Goal: Check status: Check status

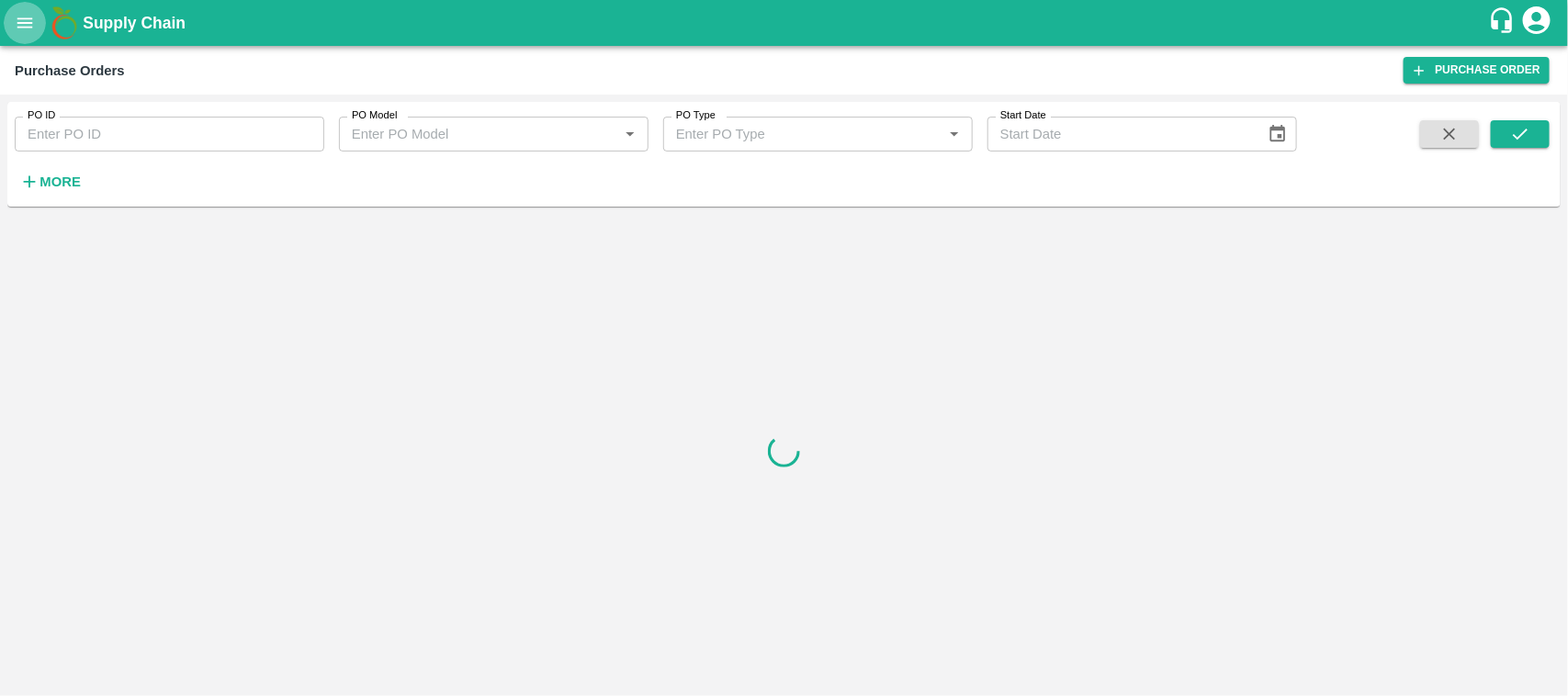
click at [16, 30] on icon "open drawer" at bounding box center [25, 23] width 20 height 20
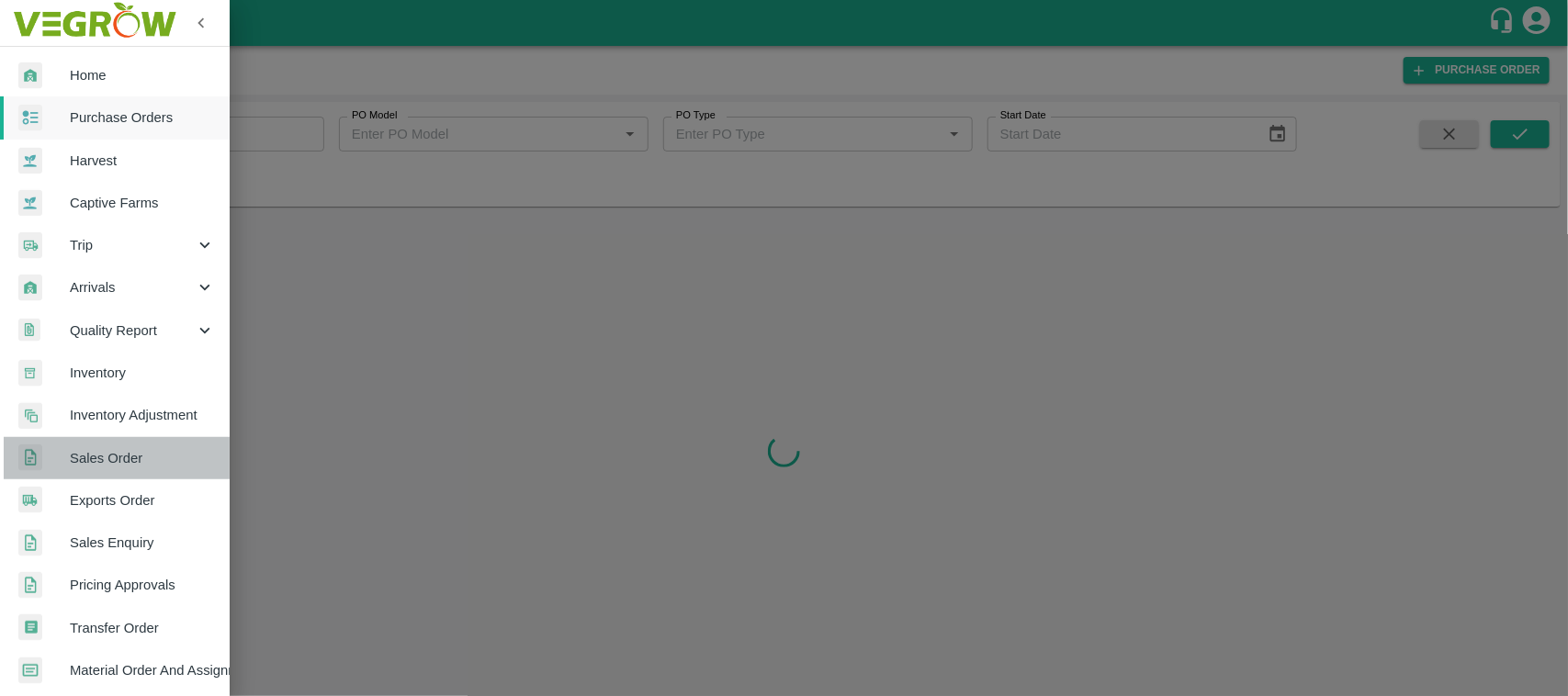
click at [116, 452] on span "Sales Order" at bounding box center [142, 458] width 145 height 20
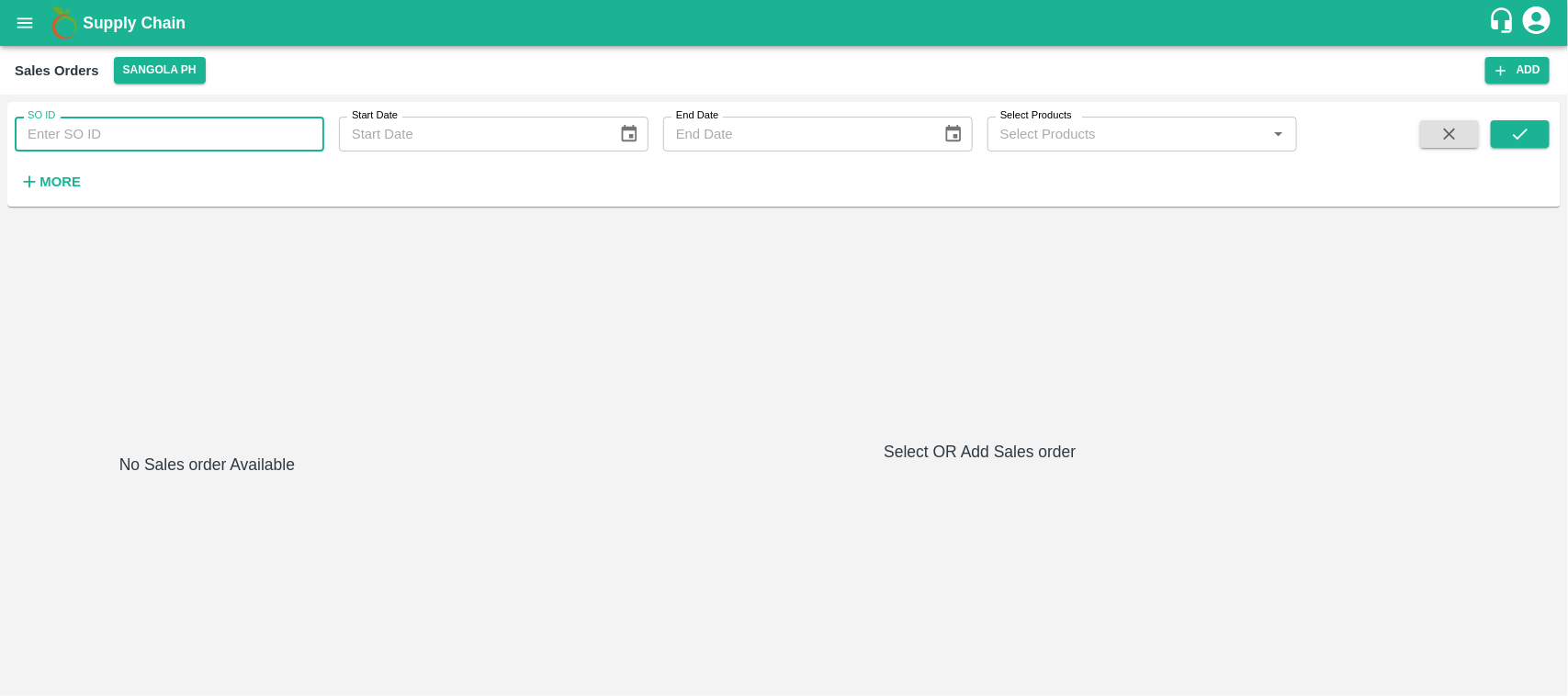
click at [72, 134] on input "SO ID" at bounding box center [170, 134] width 310 height 35
paste input "606170"
type input "606170"
click at [1510, 136] on icon "submit" at bounding box center [1520, 134] width 20 height 20
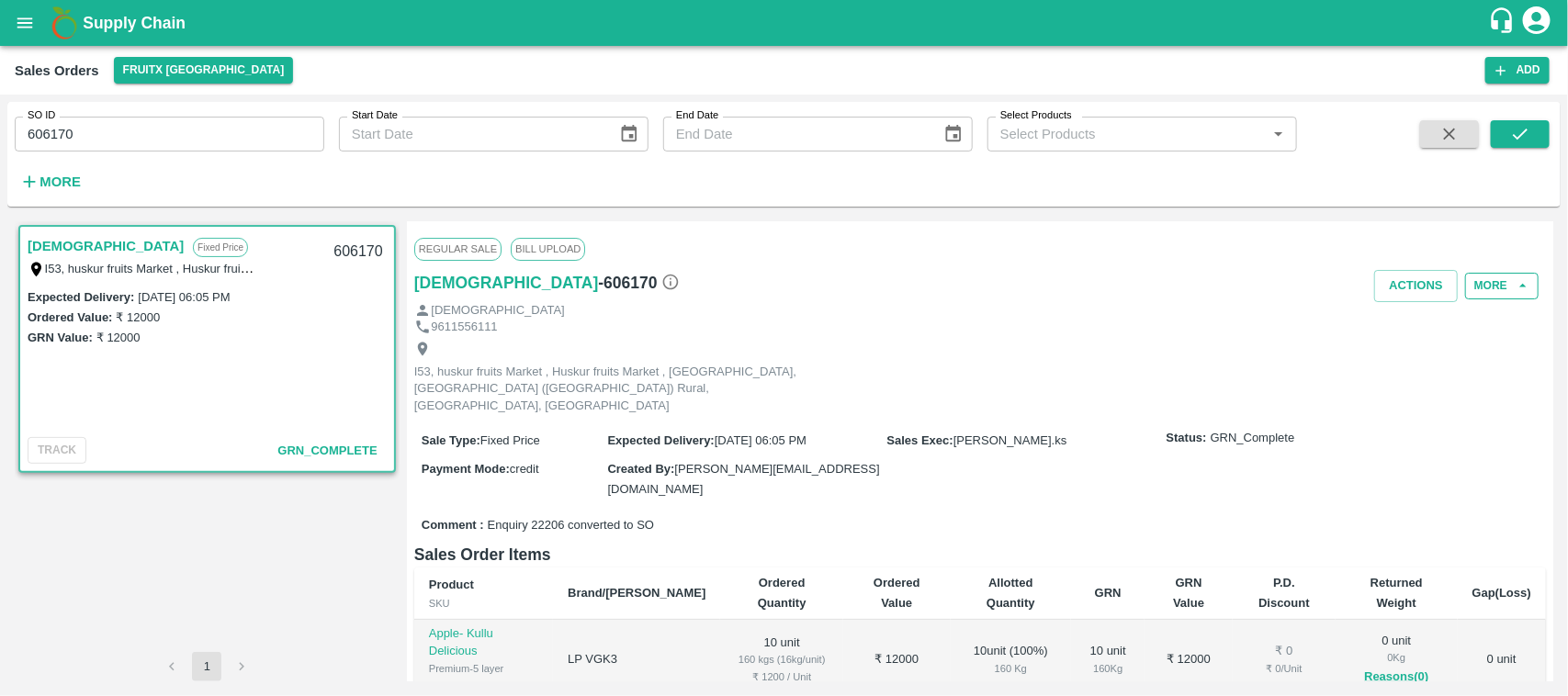
click at [1515, 286] on icon "button" at bounding box center [1523, 286] width 17 height 17
click at [1495, 288] on button "More" at bounding box center [1503, 286] width 74 height 27
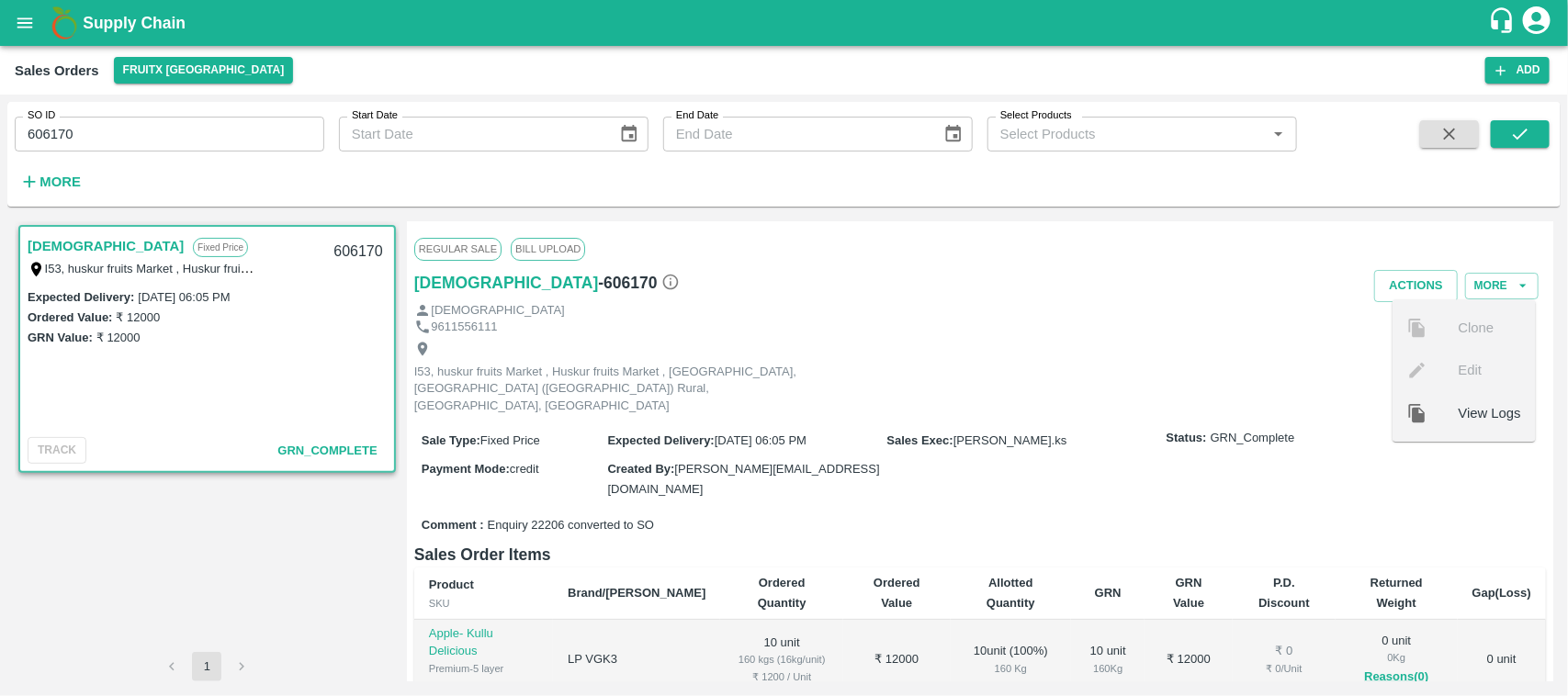
click at [1109, 381] on div "I53, huskur fruits Market , Huskur fruits Market , [GEOGRAPHIC_DATA], [GEOGRAPH…" at bounding box center [980, 378] width 1132 height 84
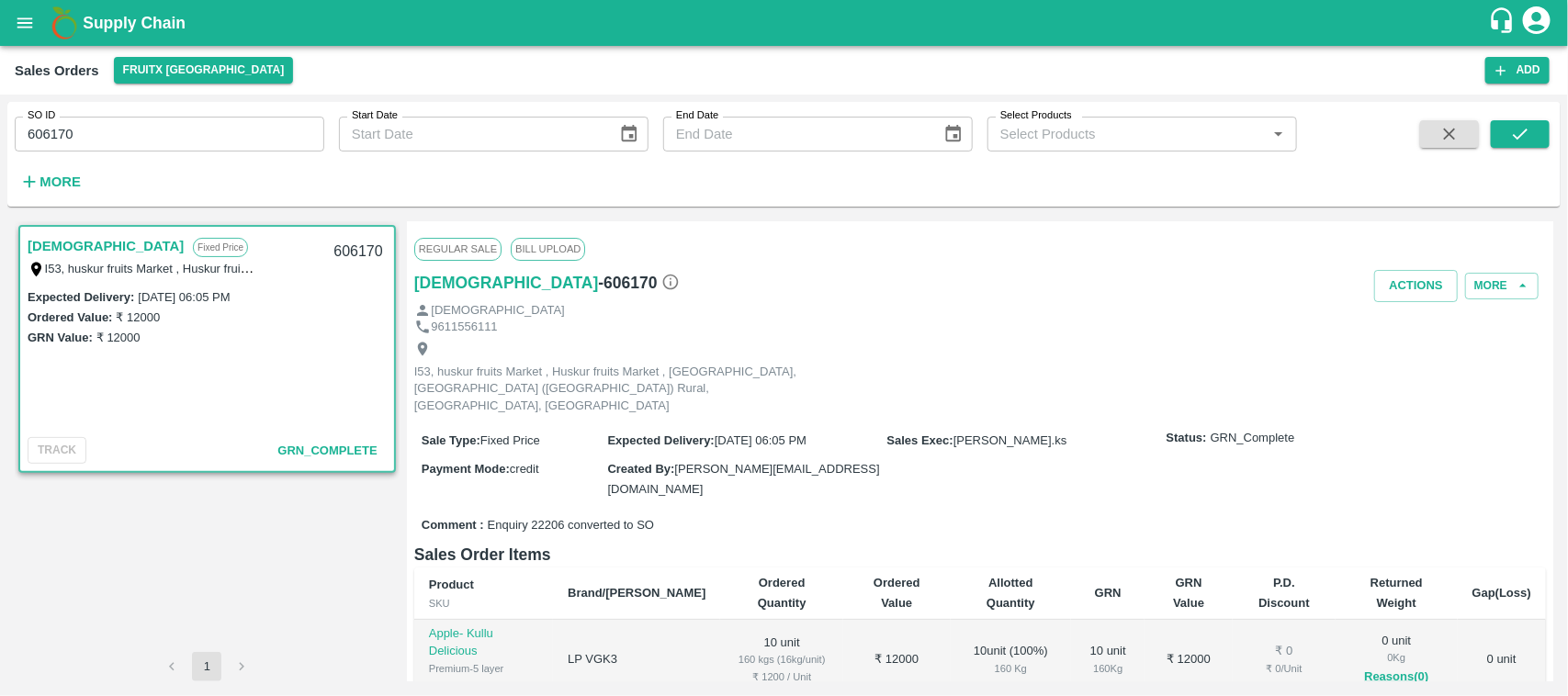
click at [222, 530] on div "Dharma Fixed Price I53, huskur fruits Market , Huskur fruits Market , Bangalore…" at bounding box center [207, 436] width 385 height 431
click at [57, 248] on link "[DEMOGRAPHIC_DATA]" at bounding box center [105, 246] width 156 height 24
click at [1490, 288] on button "More" at bounding box center [1503, 286] width 74 height 27
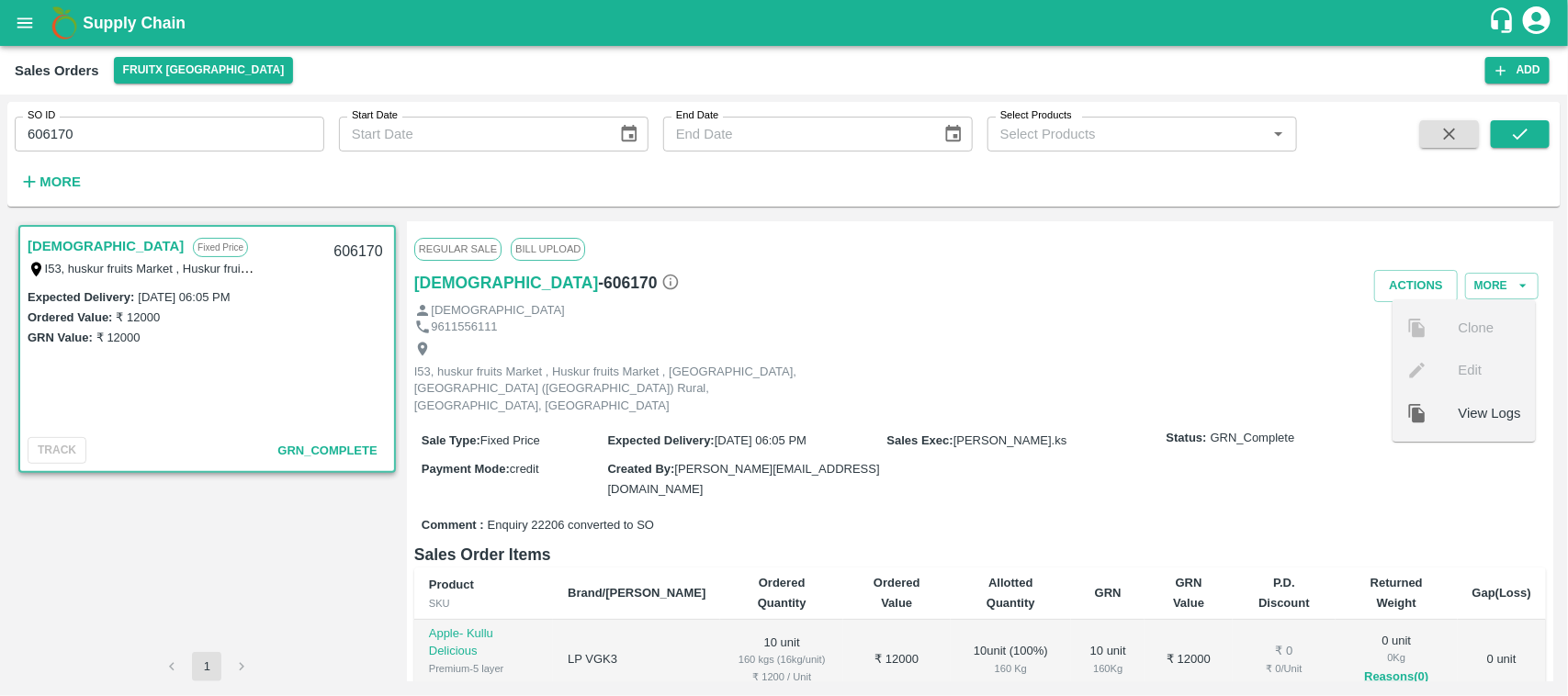
click at [1311, 457] on div "Sale Type : Fixed Price Expected Delivery : 30 Sep 2025, 06:05 PM Sales Exec : …" at bounding box center [980, 464] width 1132 height 91
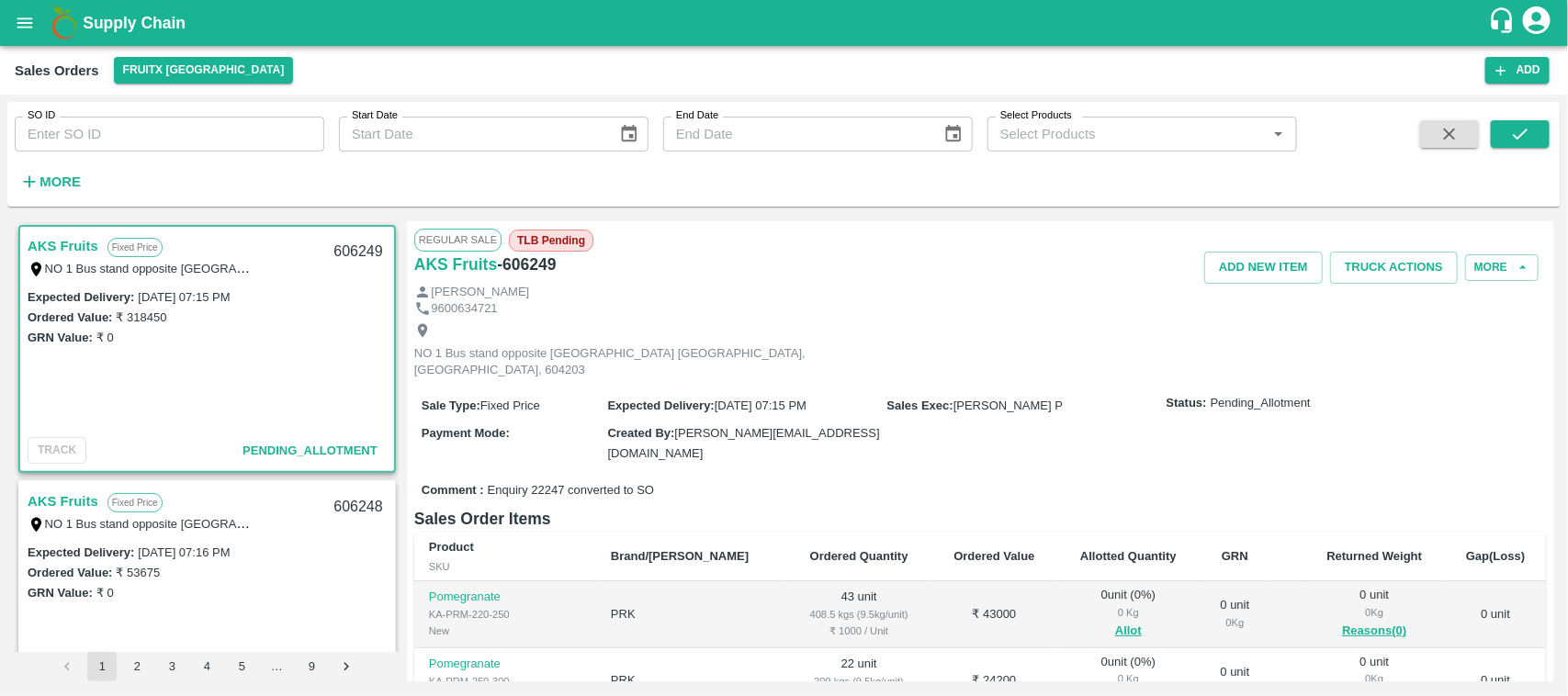
click at [142, 142] on input "SO ID" at bounding box center [170, 134] width 310 height 35
paste input "Is this fixed? If not, what is the blocker? We need the TAT for this."
drag, startPoint x: 319, startPoint y: 135, endPoint x: 0, endPoint y: 322, distance: 369.8
click at [0, 322] on div "SO ID Is this fixed? If not, what is the blocker? We need the TAT for this. SO …" at bounding box center [784, 395] width 1568 height 601
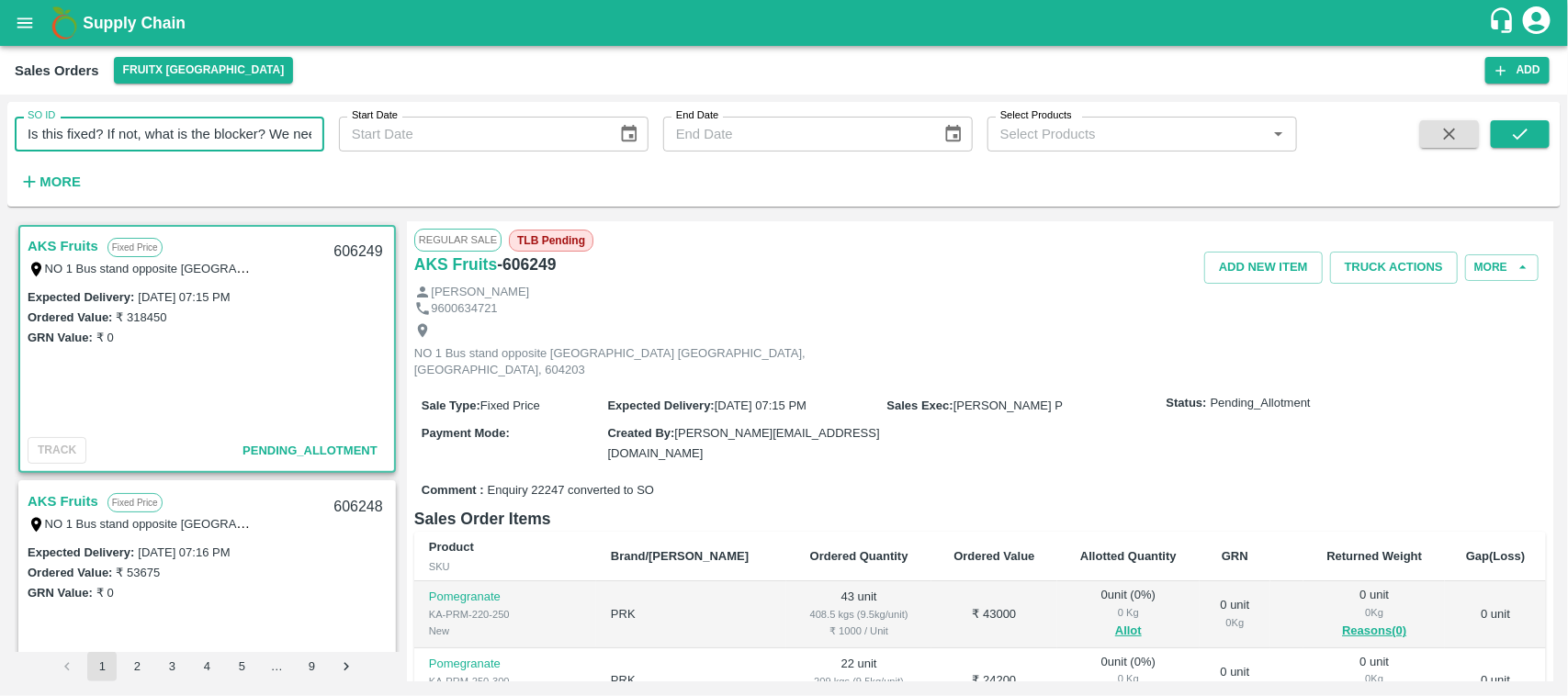
type input "Is this fixed? If not, what is the blocker? We need the TAT for this."
paste input "text"
type input "606170"
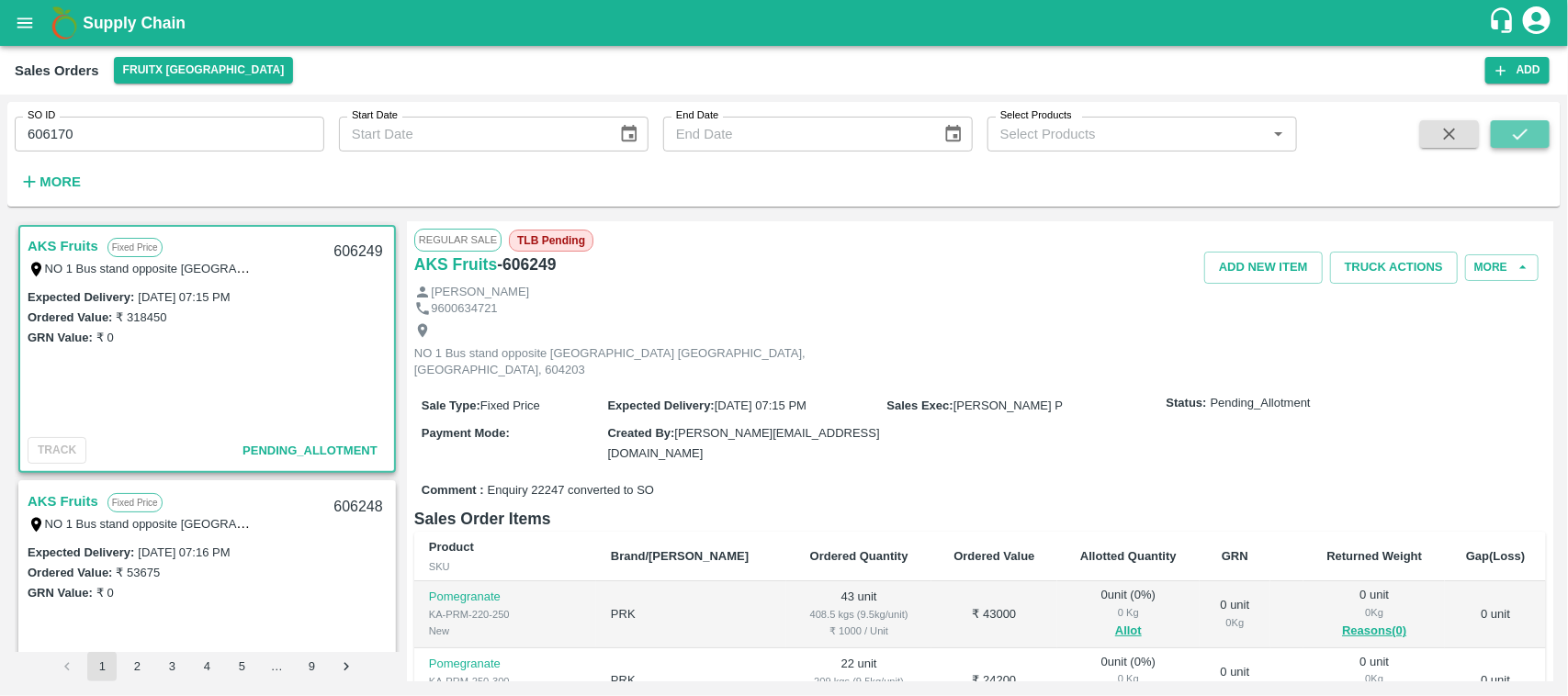
click at [1522, 133] on icon "submit" at bounding box center [1520, 134] width 20 height 20
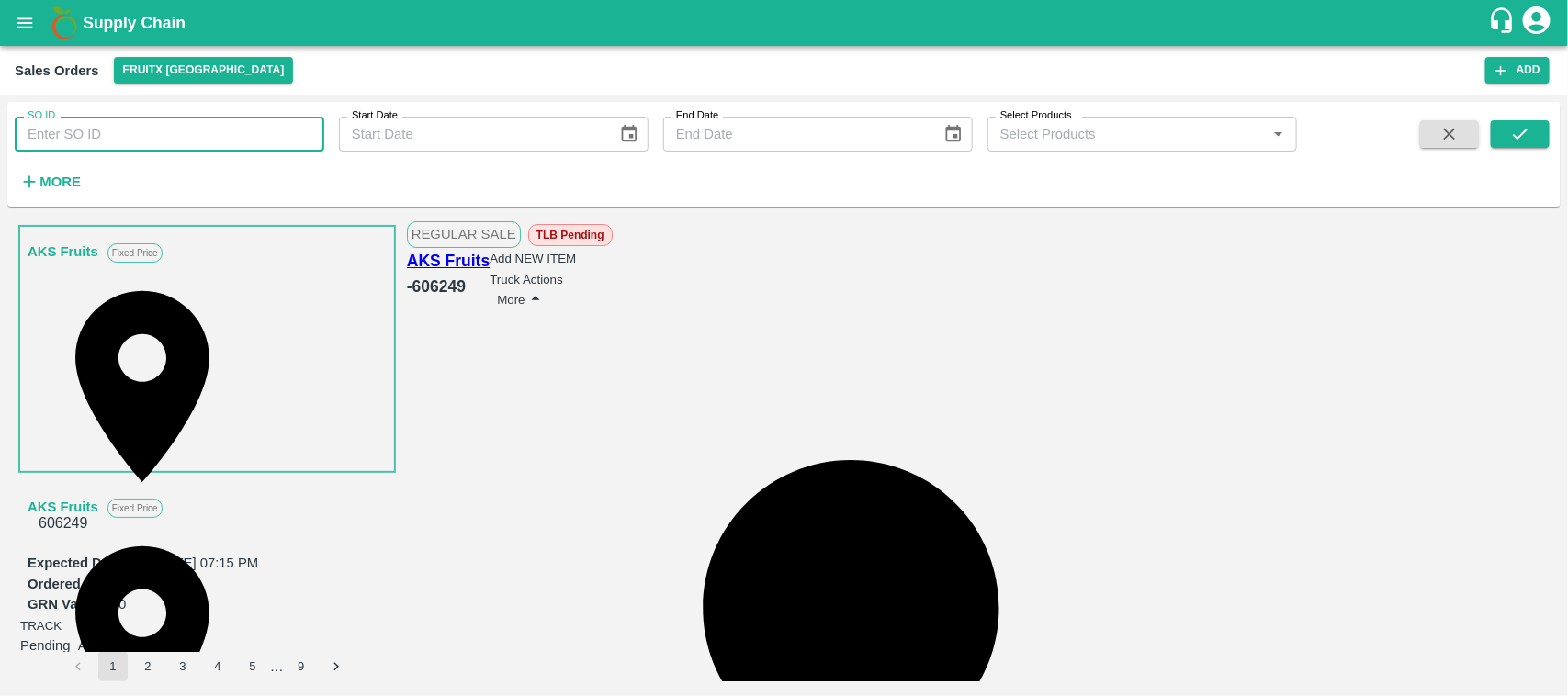
click at [112, 148] on input "SO ID" at bounding box center [170, 134] width 310 height 35
paste input "606170"
type input "606170"
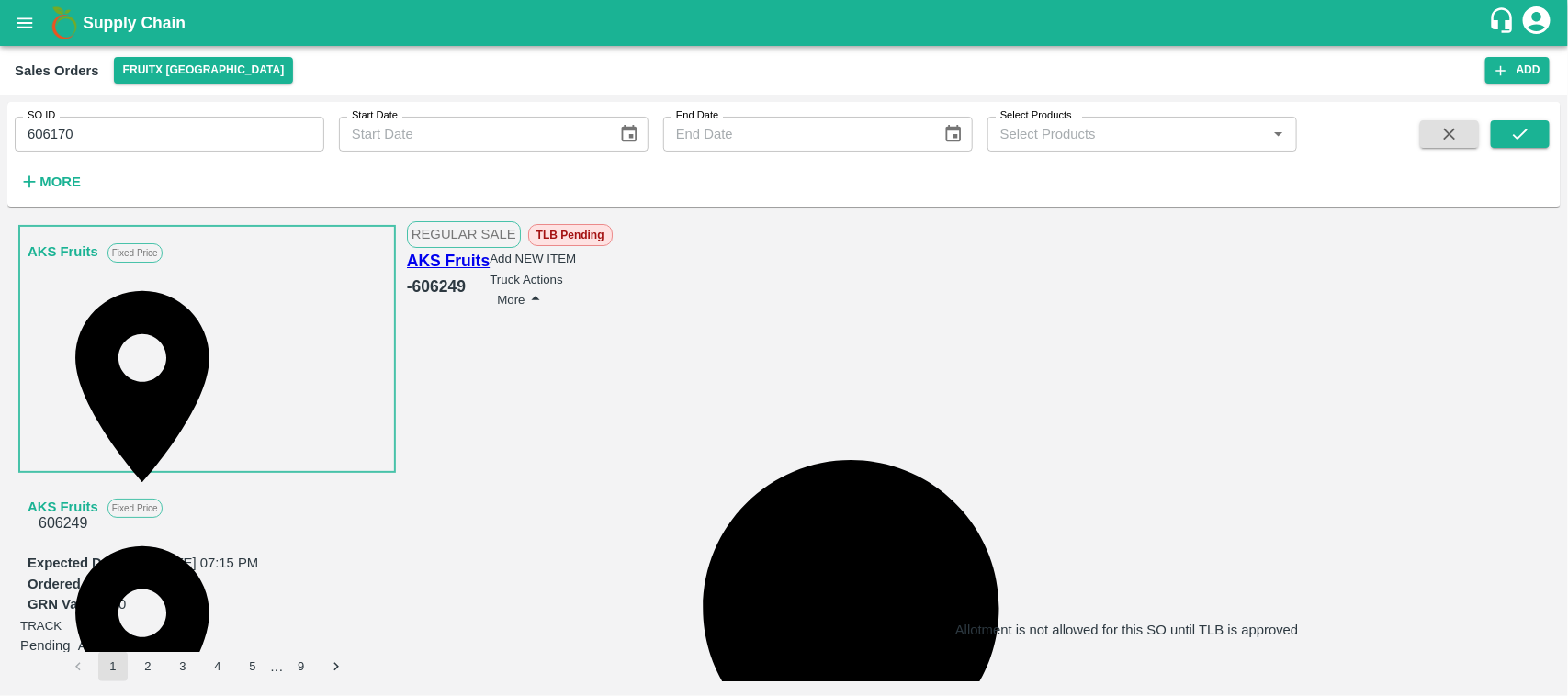
drag, startPoint x: 1236, startPoint y: 193, endPoint x: 1241, endPoint y: 213, distance: 20.6
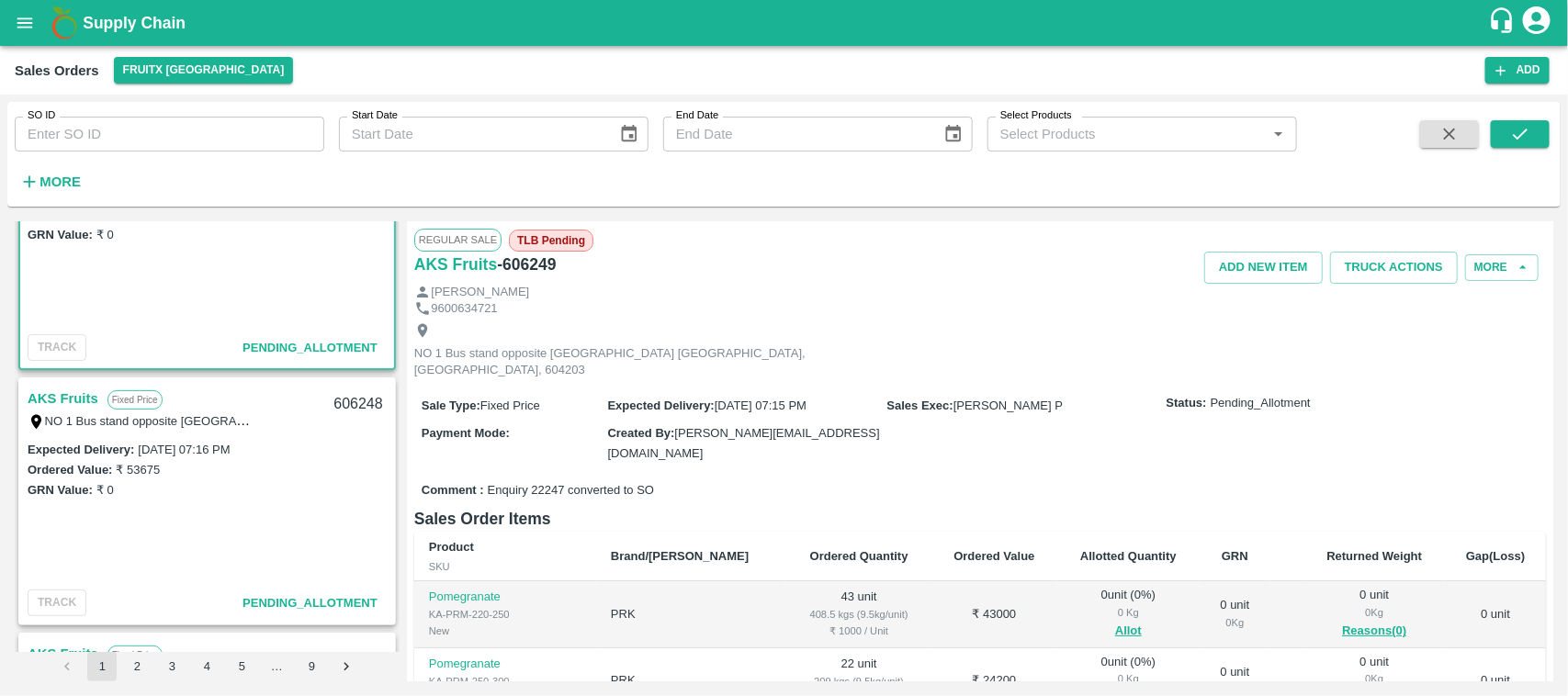
scroll to position [101, 0]
click at [142, 106] on div "SO ID SO ID" at bounding box center [162, 127] width 325 height 50
click at [108, 125] on input "SO ID" at bounding box center [170, 134] width 310 height 35
paste input "606170"
type input "606170"
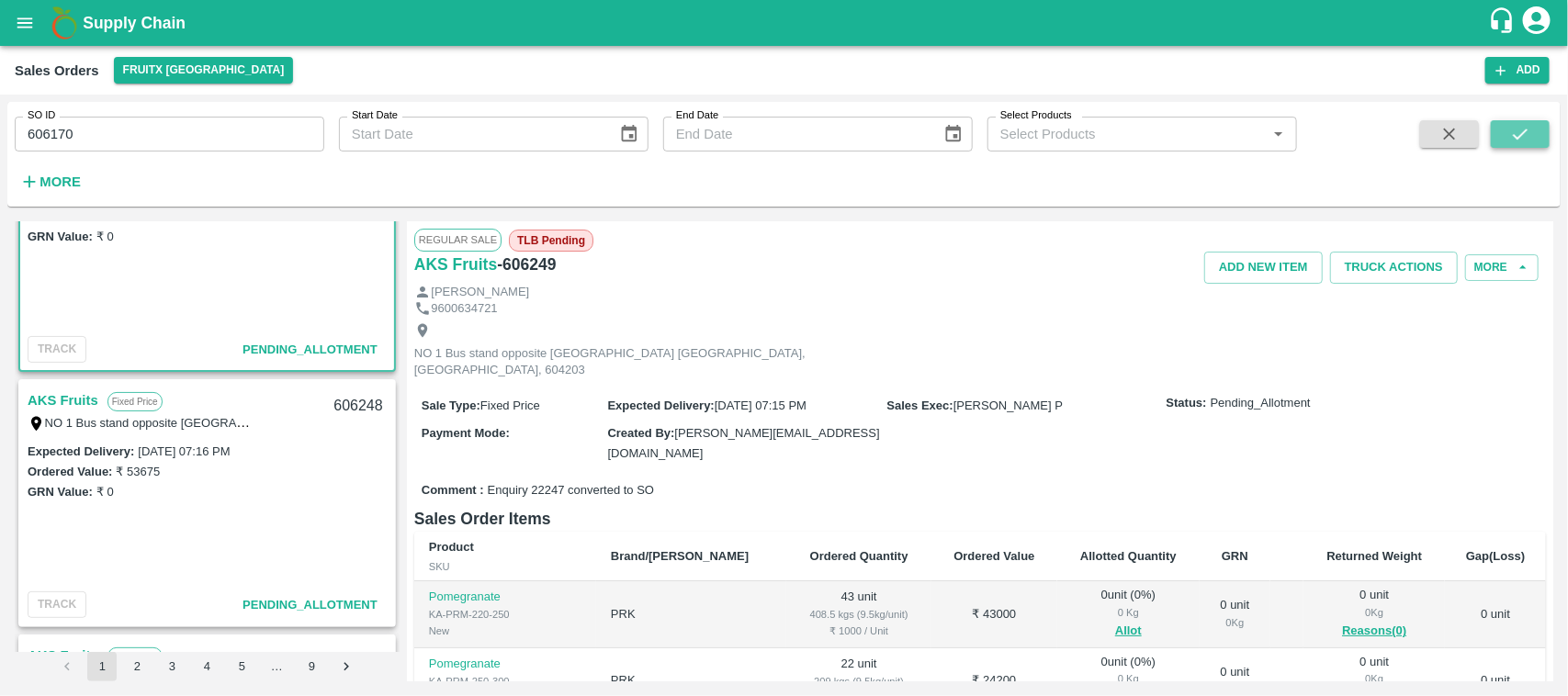
click at [1537, 142] on button "submit" at bounding box center [1521, 134] width 59 height 28
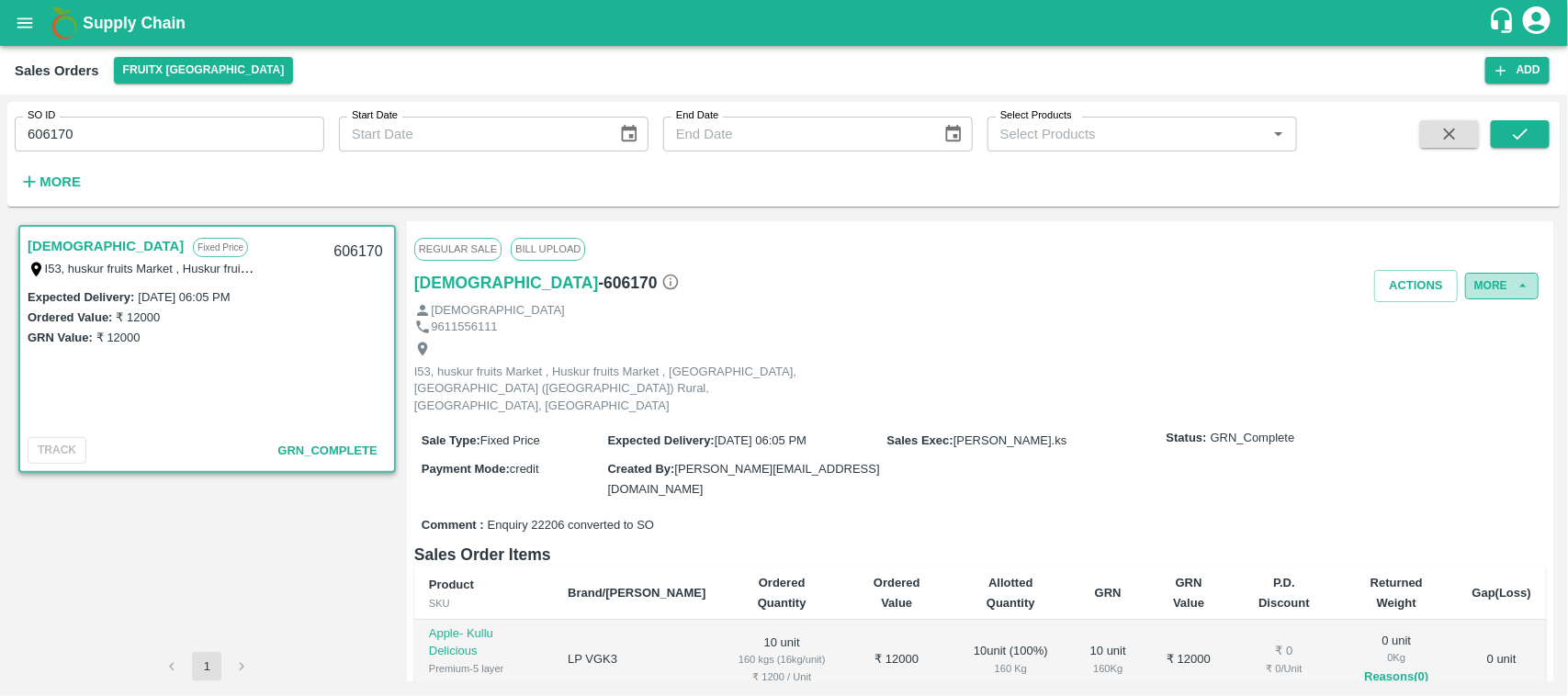
click at [1466, 291] on button "More" at bounding box center [1503, 286] width 74 height 27
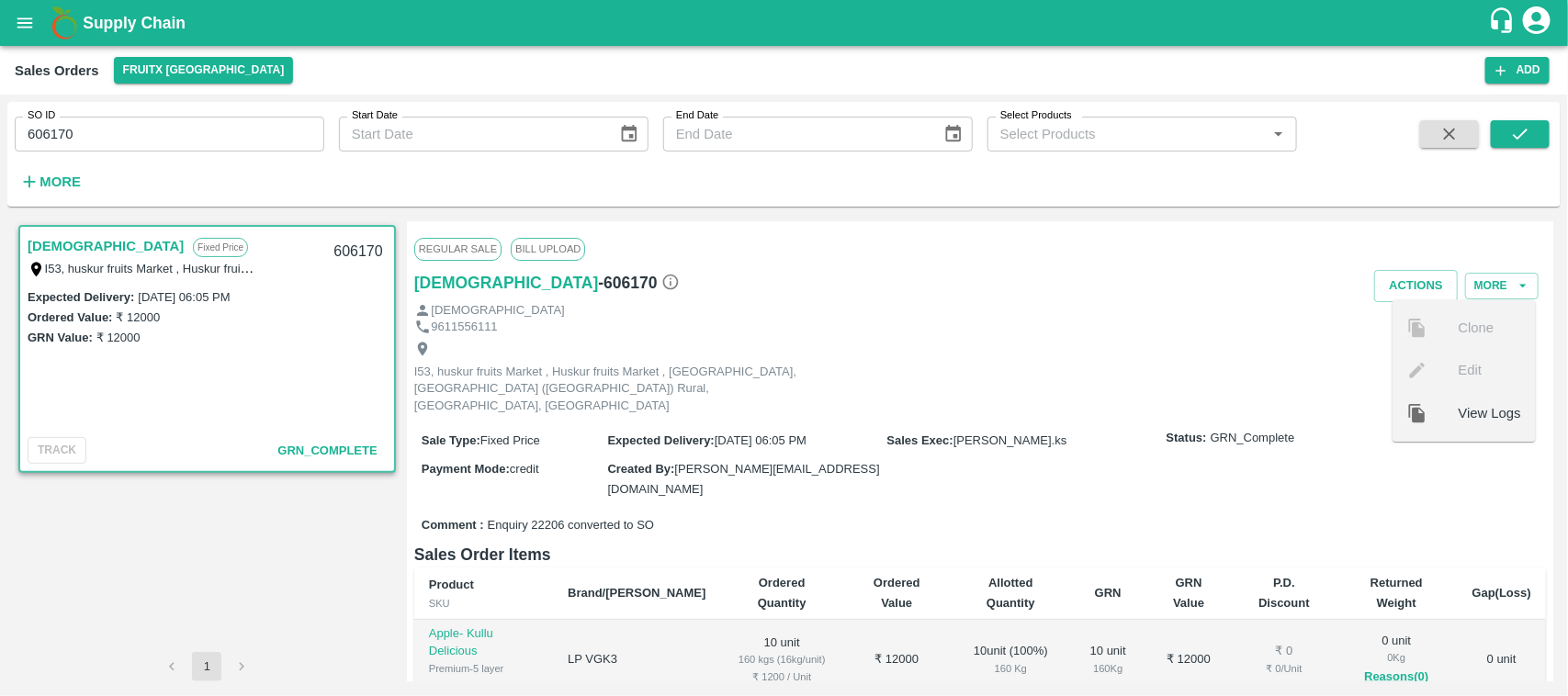
click at [740, 363] on div "I53, huskur fruits Market , Huskur fruits Market , [GEOGRAPHIC_DATA], [GEOGRAPH…" at bounding box center [621, 378] width 413 height 75
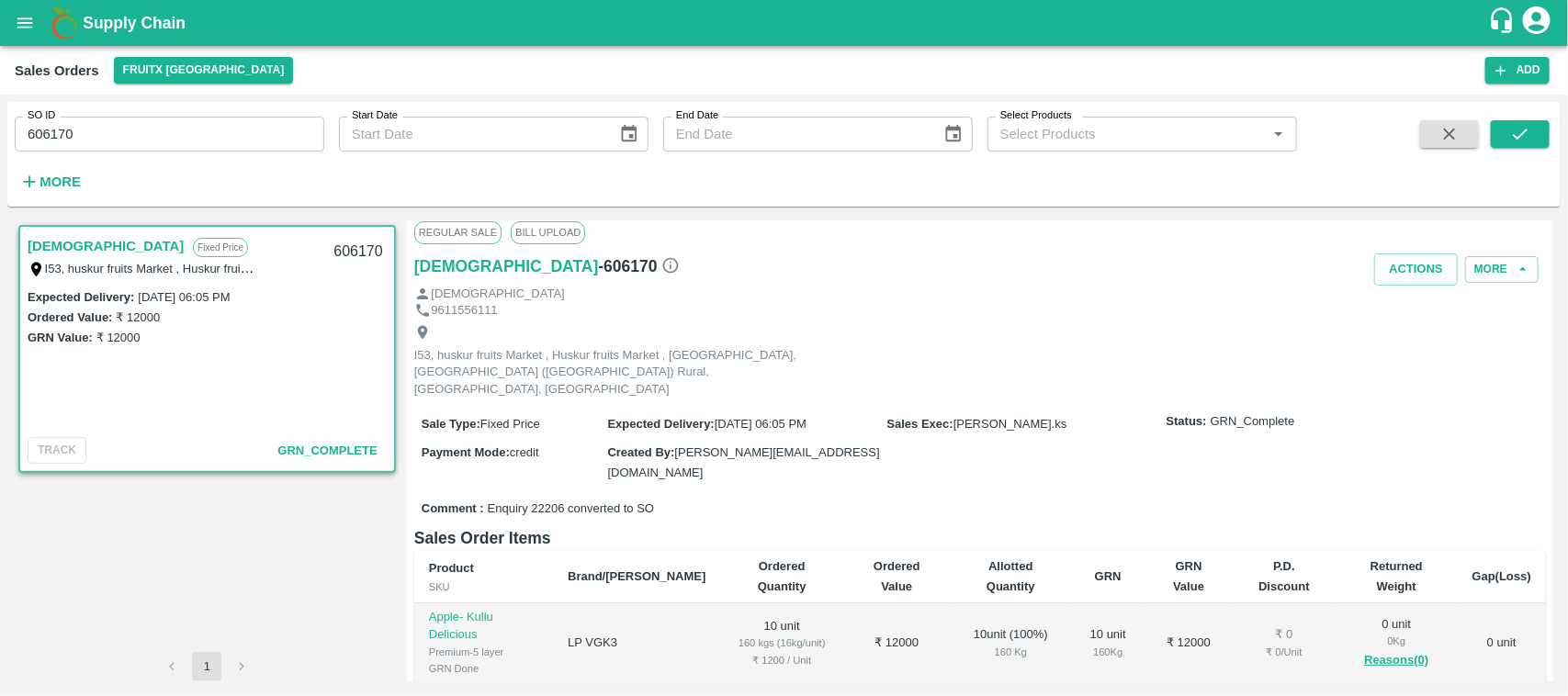
scroll to position [18, 0]
drag, startPoint x: 149, startPoint y: 148, endPoint x: 0, endPoint y: 203, distance: 158.8
click at [0, 203] on div "SO ID 606170 SO ID Start Date Start Date End Date End Date Select Products Sele…" at bounding box center [784, 395] width 1568 height 601
